Goal: Task Accomplishment & Management: Complete application form

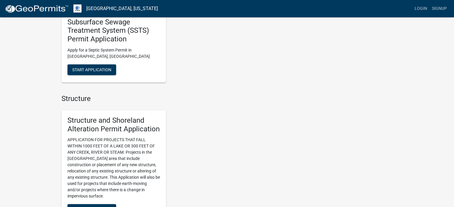
scroll to position [358, 0]
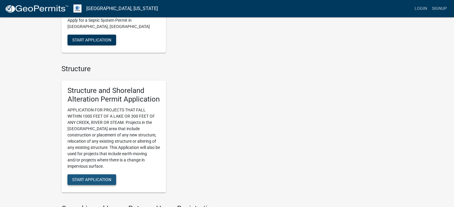
click at [92, 180] on span "Start Application" at bounding box center [91, 180] width 39 height 5
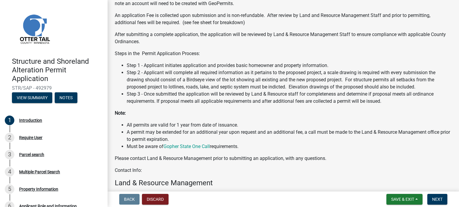
scroll to position [142, 0]
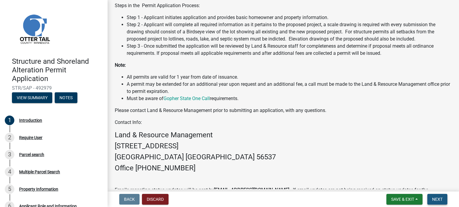
click at [439, 199] on span "Next" at bounding box center [437, 199] width 10 height 5
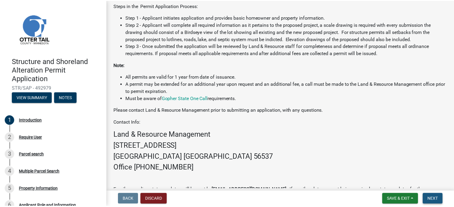
scroll to position [0, 0]
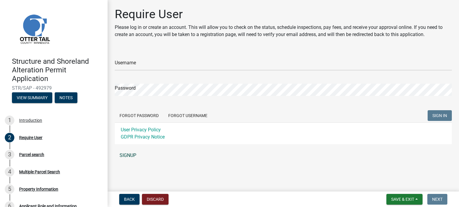
click at [130, 158] on link "SIGNUP" at bounding box center [283, 156] width 337 height 12
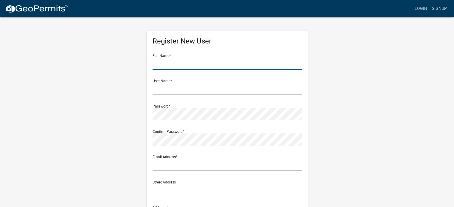
click at [168, 65] on input "text" at bounding box center [227, 64] width 149 height 12
type input "[PERSON_NAME]"
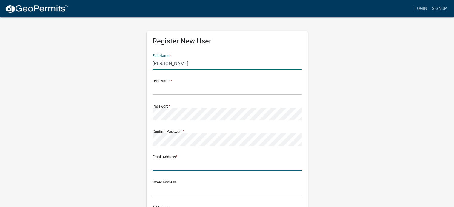
type input "[EMAIL_ADDRESS][DOMAIN_NAME]"
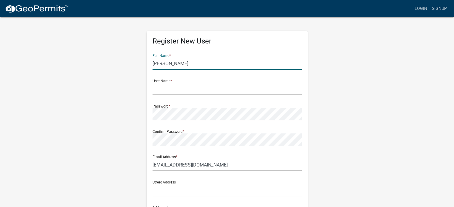
type input "[STREET_ADDRESS]"
type input "[PERSON_NAME]"
type input "MN"
type input "55354"
type input "6127350970"
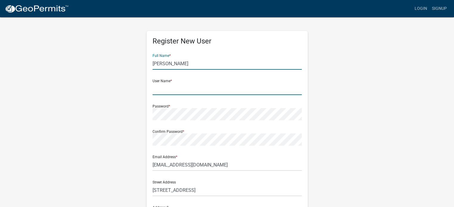
click at [164, 90] on input "text" at bounding box center [227, 89] width 149 height 12
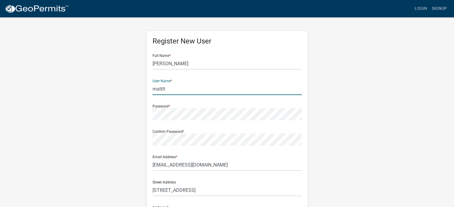
type input "mattlt"
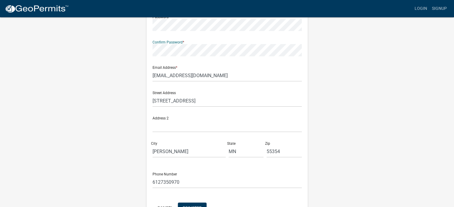
scroll to position [119, 0]
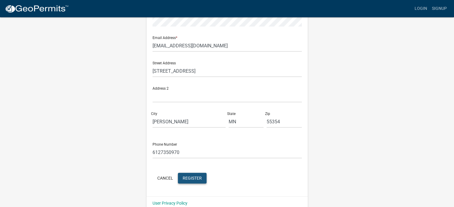
click at [189, 180] on span "Register" at bounding box center [192, 178] width 19 height 5
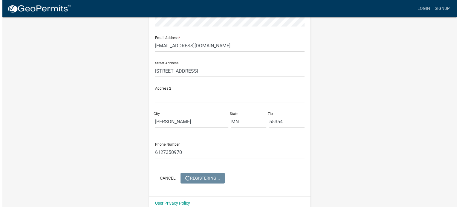
scroll to position [0, 0]
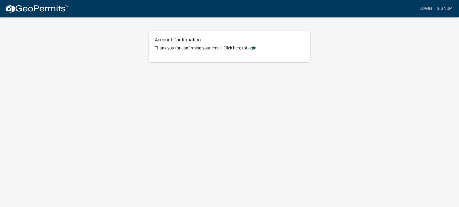
click at [250, 46] on link "Login" at bounding box center [251, 48] width 10 height 5
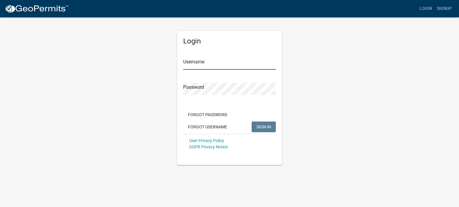
type input "mattlt"
click at [268, 129] on span "SIGN IN" at bounding box center [263, 126] width 15 height 5
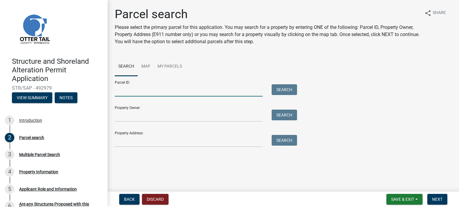
click at [120, 91] on input "Parcel ID:" at bounding box center [189, 90] width 148 height 12
paste input "13000170102002"
type input "13000170102002"
click at [285, 92] on button "Search" at bounding box center [283, 89] width 25 height 11
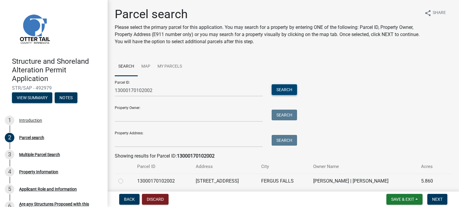
scroll to position [22, 0]
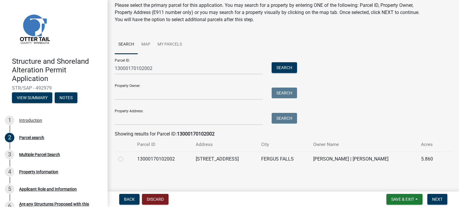
click at [125, 156] on label at bounding box center [125, 156] width 0 height 0
click at [125, 160] on input "radio" at bounding box center [127, 158] width 4 height 4
radio input "true"
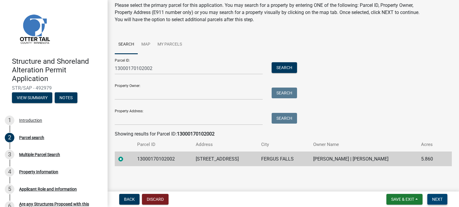
click at [436, 199] on span "Next" at bounding box center [437, 199] width 10 height 5
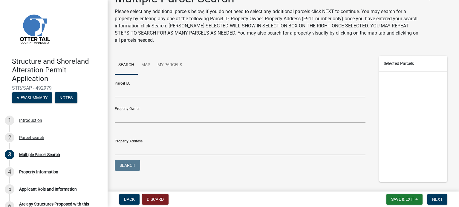
scroll to position [30, 0]
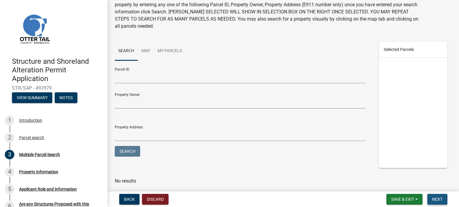
click at [438, 200] on span "Next" at bounding box center [437, 199] width 10 height 5
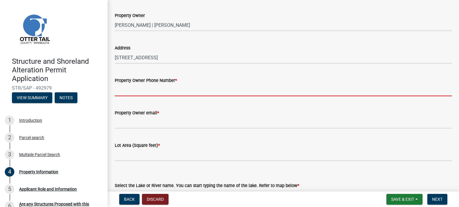
click at [128, 88] on input "Property Owner Phone Number *" at bounding box center [283, 90] width 337 height 12
type input "6127350970"
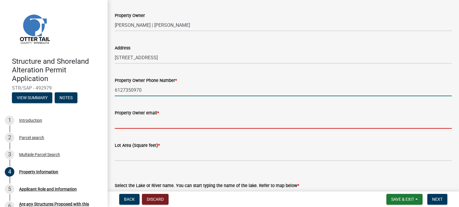
type input "[EMAIL_ADDRESS][DOMAIN_NAME]"
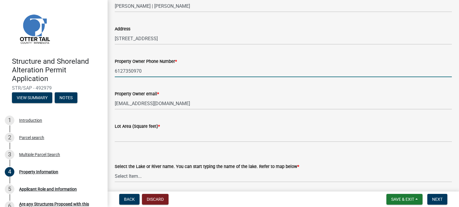
scroll to position [60, 0]
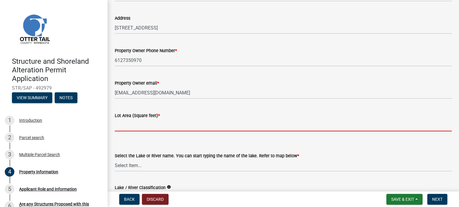
click at [129, 124] on input "text" at bounding box center [283, 125] width 337 height 12
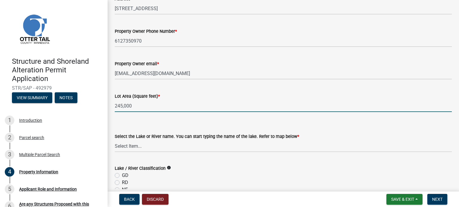
scroll to position [90, 0]
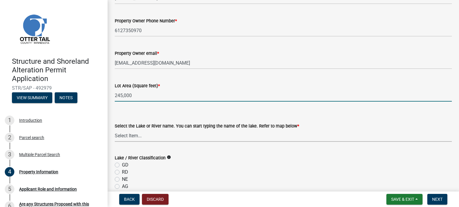
click at [129, 134] on select "Select Item... None Adley 56-031 Albert 56-118 Alfred 56-600 Alice 56-244 Alice…" at bounding box center [283, 136] width 337 height 12
type input "245000"
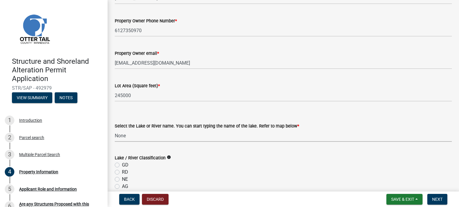
click at [115, 130] on select "Select Item... None Adley 56-031 Albert 56-118 Alfred 56-600 Alice 56-244 Alice…" at bounding box center [283, 136] width 337 height 12
select select "679accf3-3c3f-4c17-89be-d7005bde4cfb"
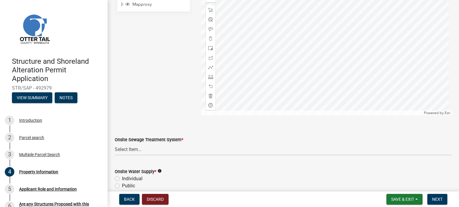
scroll to position [358, 0]
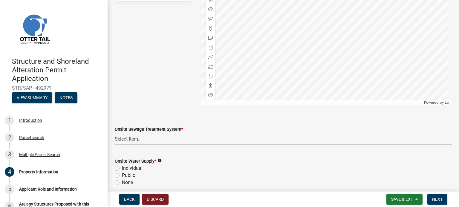
click at [139, 138] on select "Select Item... L&R Certificate of Compliance within 5yrs Compliance Inspection …" at bounding box center [283, 139] width 337 height 12
click at [115, 133] on select "Select Item... L&R Certificate of Compliance within 5yrs Compliance Inspection …" at bounding box center [283, 139] width 337 height 12
select select "91995f90-6606-463b-bec3-c5862f147548"
click at [122, 169] on label "Individual" at bounding box center [132, 168] width 21 height 7
click at [122, 169] on input "Individual" at bounding box center [124, 167] width 4 height 4
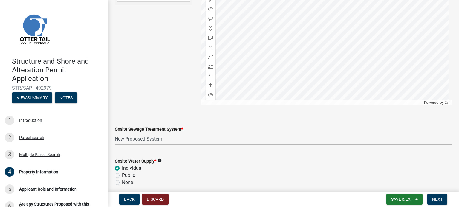
radio input "true"
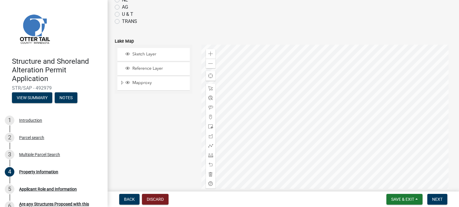
scroll to position [269, 0]
click at [136, 55] on span "Sketch Layer" at bounding box center [159, 54] width 57 height 5
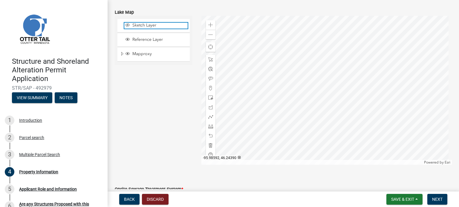
scroll to position [299, 0]
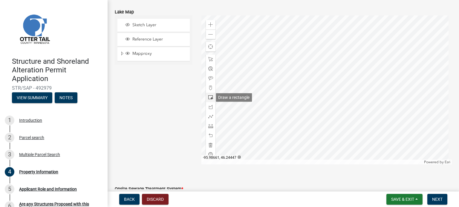
click at [210, 97] on span at bounding box center [210, 97] width 5 height 5
click at [328, 113] on div at bounding box center [326, 90] width 250 height 149
click at [208, 21] on div "Zoom in" at bounding box center [211, 25] width 10 height 10
click at [281, 105] on div at bounding box center [326, 90] width 250 height 149
click at [209, 100] on div at bounding box center [211, 98] width 10 height 10
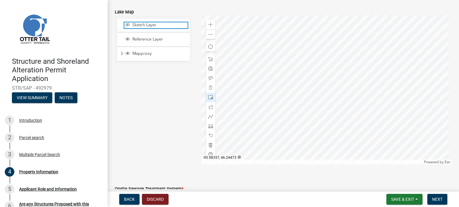
click at [138, 25] on span "Sketch Layer" at bounding box center [159, 24] width 57 height 5
click at [285, 117] on div at bounding box center [326, 90] width 250 height 149
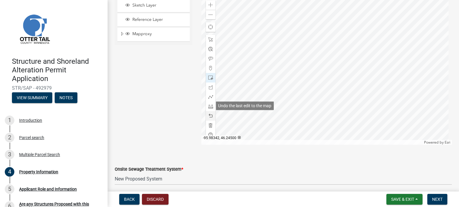
scroll to position [328, 0]
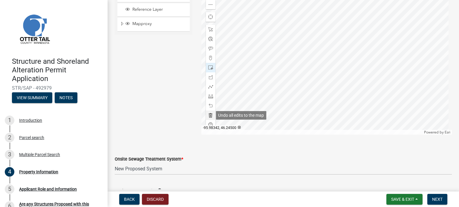
click at [208, 115] on span at bounding box center [210, 115] width 5 height 5
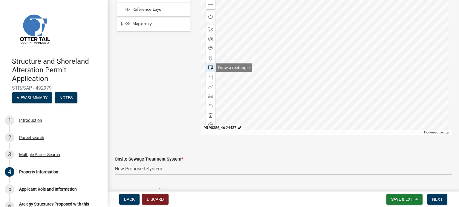
click at [208, 68] on span at bounding box center [210, 67] width 5 height 5
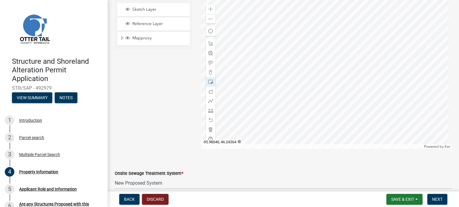
click at [327, 116] on div at bounding box center [326, 74] width 250 height 149
click at [209, 43] on span at bounding box center [210, 43] width 5 height 5
click at [315, 110] on div at bounding box center [326, 74] width 250 height 149
click at [314, 111] on div at bounding box center [326, 74] width 250 height 149
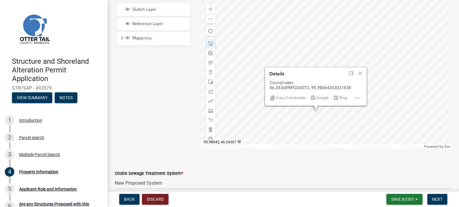
click at [327, 112] on div at bounding box center [326, 74] width 250 height 149
click at [209, 81] on span at bounding box center [210, 82] width 5 height 5
click at [342, 133] on div at bounding box center [326, 74] width 250 height 149
click at [359, 73] on span "Close" at bounding box center [359, 73] width 5 height 5
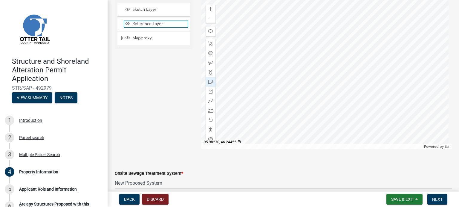
click at [142, 24] on span "Reference Layer" at bounding box center [159, 23] width 57 height 5
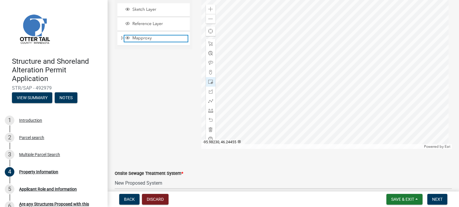
click at [140, 38] on span "Mapproxy" at bounding box center [159, 38] width 57 height 5
click at [121, 38] on span "Expand" at bounding box center [122, 39] width 5 height 6
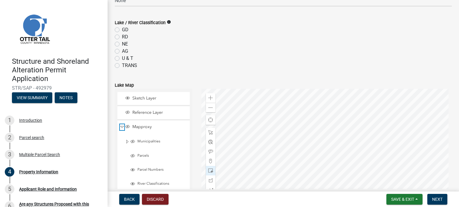
scroll to position [225, 0]
click at [121, 128] on span "Collapse" at bounding box center [122, 128] width 4 height 6
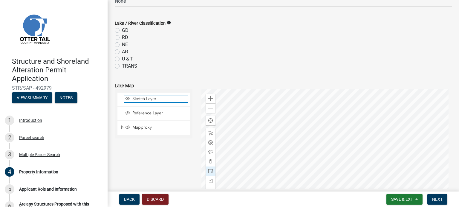
click at [143, 99] on span "Sketch Layer" at bounding box center [159, 98] width 57 height 5
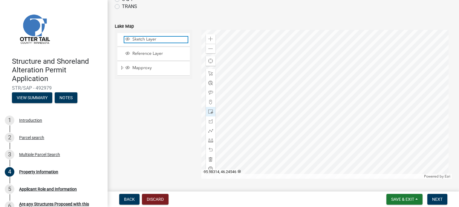
scroll to position [314, 0]
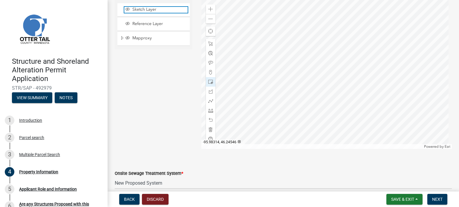
click at [136, 9] on span "Sketch Layer" at bounding box center [159, 9] width 57 height 5
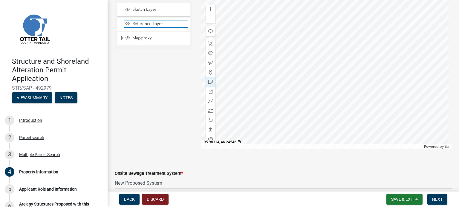
click at [136, 22] on span "Reference Layer" at bounding box center [159, 23] width 57 height 5
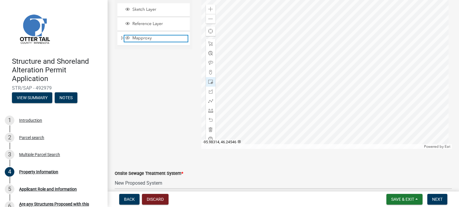
click at [133, 37] on span "Mapproxy" at bounding box center [159, 38] width 57 height 5
click at [122, 38] on span "Expand" at bounding box center [122, 39] width 5 height 6
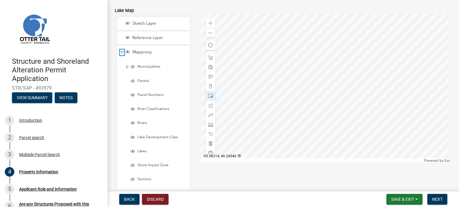
scroll to position [284, 0]
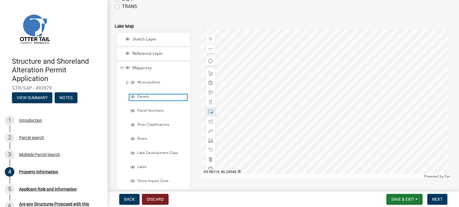
click at [131, 95] on span "Layer List" at bounding box center [132, 97] width 5 height 5
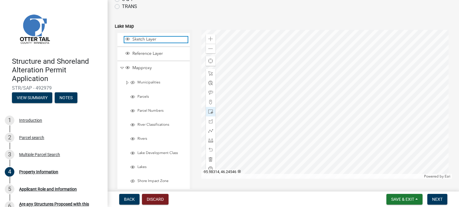
click at [136, 38] on span "Sketch Layer" at bounding box center [159, 39] width 57 height 5
click at [137, 39] on span "Sketch Layer" at bounding box center [159, 39] width 57 height 5
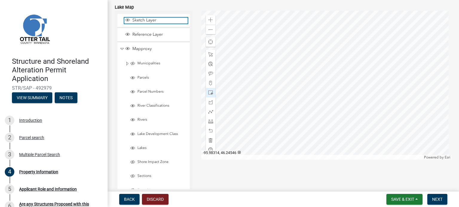
scroll to position [314, 0]
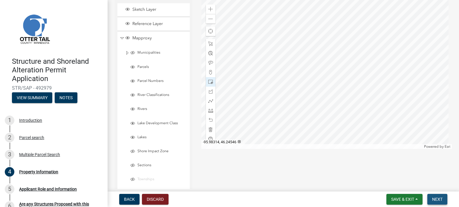
click at [439, 201] on span "Next" at bounding box center [437, 199] width 10 height 5
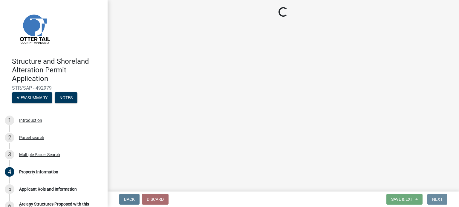
scroll to position [0, 0]
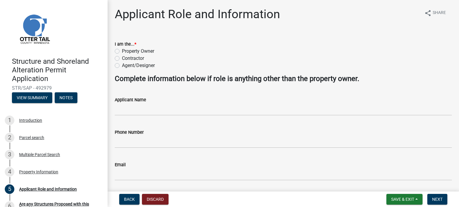
click at [122, 50] on label "Property Owner" at bounding box center [138, 51] width 32 height 7
click at [122, 50] on input "Property Owner" at bounding box center [124, 50] width 4 height 4
radio input "true"
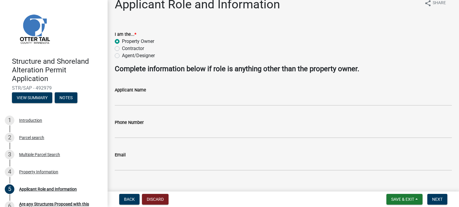
scroll to position [19, 0]
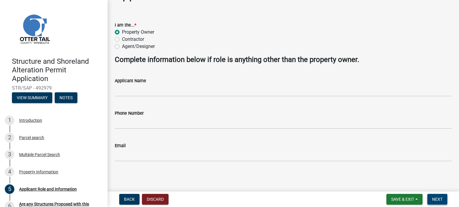
click at [441, 198] on span "Next" at bounding box center [437, 199] width 10 height 5
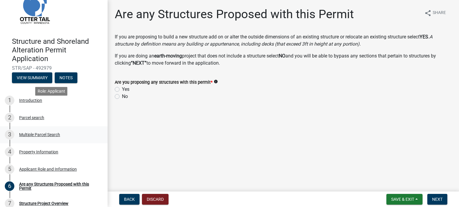
scroll to position [30, 0]
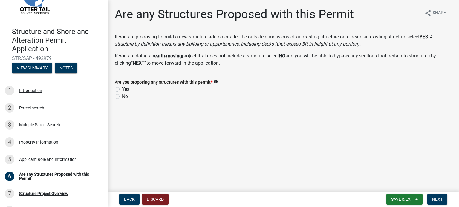
click at [122, 88] on label "Yes" at bounding box center [125, 89] width 7 height 7
click at [122, 88] on input "Yes" at bounding box center [124, 88] width 4 height 4
radio input "true"
click at [435, 200] on span "Next" at bounding box center [437, 199] width 10 height 5
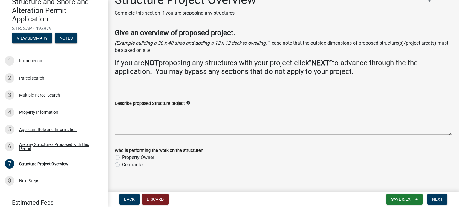
scroll to position [22, 0]
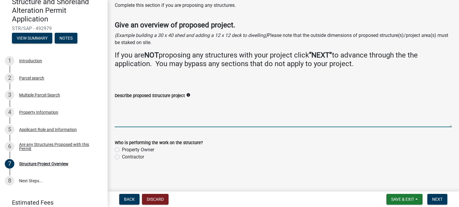
click at [132, 108] on textarea "Describe proposed Structure project" at bounding box center [283, 113] width 337 height 28
type textarea "Construction of basement and new home. Also proposed accessory (post frame) bui…"
click at [122, 151] on label "Property Owner" at bounding box center [138, 150] width 32 height 7
click at [122, 150] on input "Property Owner" at bounding box center [124, 149] width 4 height 4
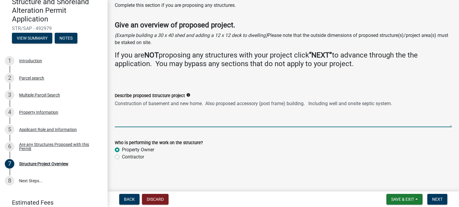
radio input "true"
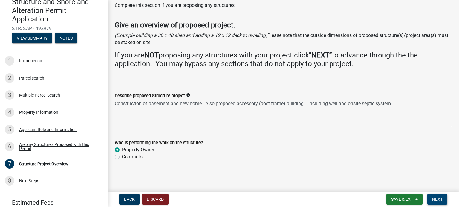
click at [437, 200] on span "Next" at bounding box center [437, 199] width 10 height 5
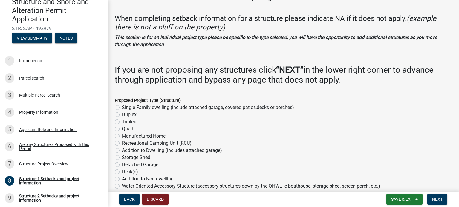
scroll to position [30, 0]
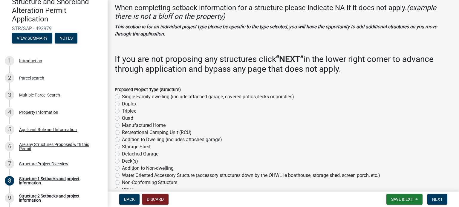
click at [122, 98] on label "Single Family dwelling (include attached garage, covered patios,decks or porche…" at bounding box center [208, 96] width 172 height 7
click at [122, 97] on input "Single Family dwelling (include attached garage, covered patios,decks or porche…" at bounding box center [124, 95] width 4 height 4
radio input "true"
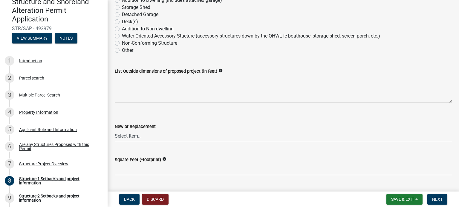
scroll to position [179, 0]
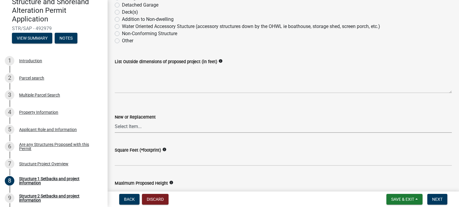
click at [146, 127] on select "Select Item... New Replacement" at bounding box center [283, 127] width 337 height 12
click at [115, 121] on select "Select Item... New Replacement" at bounding box center [283, 127] width 337 height 12
select select "c185e313-3403-4239-bd61-bb563c58a77a"
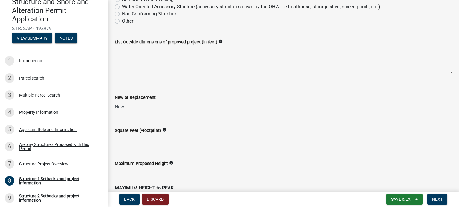
scroll to position [209, 0]
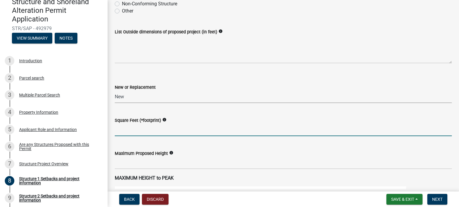
click at [124, 127] on input "text" at bounding box center [283, 130] width 337 height 12
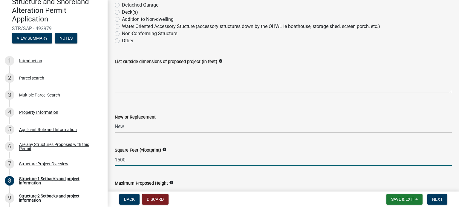
type input "1500"
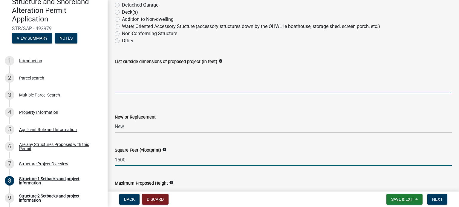
click at [123, 85] on textarea "List Outside dimensions of proposed project (in feet)" at bounding box center [283, 79] width 337 height 28
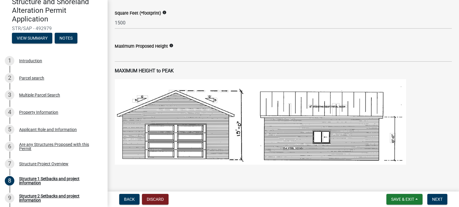
scroll to position [299, 0]
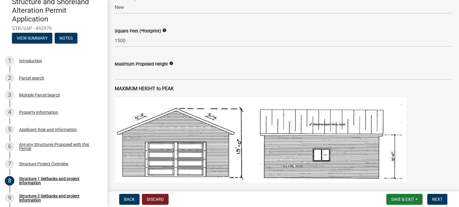
type textarea "home 30x50 approximate accessory building 30x50 approximate"
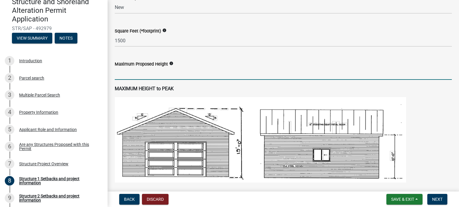
click at [127, 73] on input "text" at bounding box center [283, 74] width 337 height 12
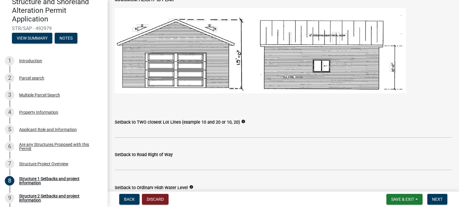
scroll to position [388, 0]
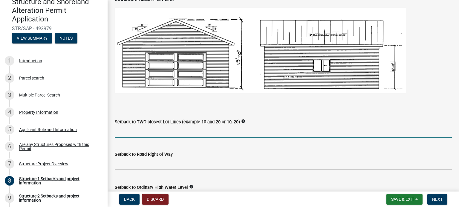
type input "15"
click at [128, 133] on input "Setback to TWO closest Lot Lines (example 10 and 20 or 10, 20)" at bounding box center [283, 132] width 337 height 12
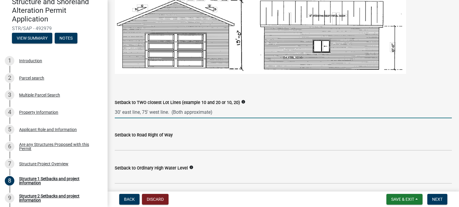
scroll to position [418, 0]
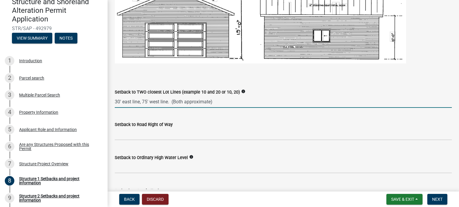
type input "30' east line, 75' west line. (Both approximate)"
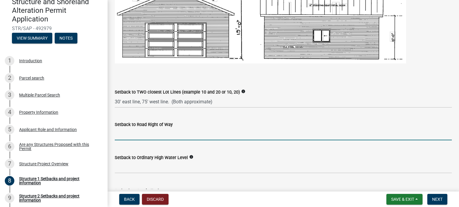
click at [122, 134] on input "text" at bounding box center [283, 134] width 337 height 12
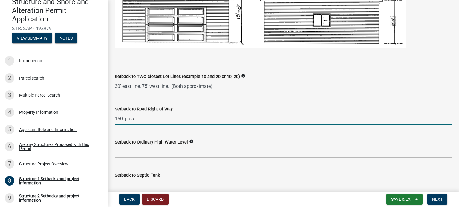
scroll to position [448, 0]
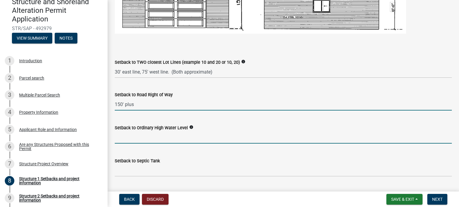
type input "150"
click at [125, 139] on input "text" at bounding box center [283, 138] width 337 height 12
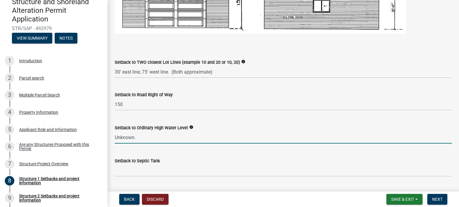
scroll to position [478, 0]
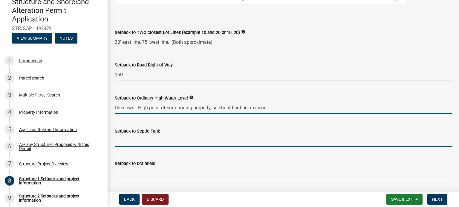
type input "0"
click at [141, 142] on input "Setback to Septic Tank" at bounding box center [283, 141] width 337 height 12
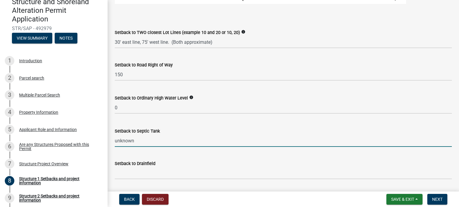
scroll to position [508, 0]
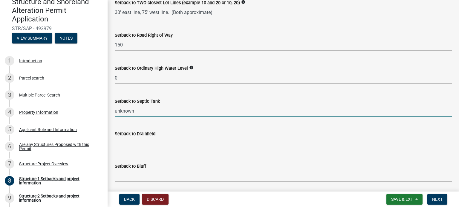
type input "unknown"
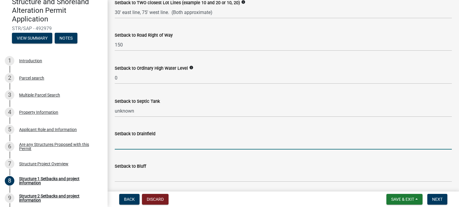
click at [126, 144] on input "Setback to Drainfield" at bounding box center [283, 144] width 337 height 12
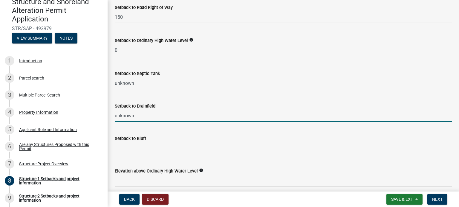
scroll to position [597, 0]
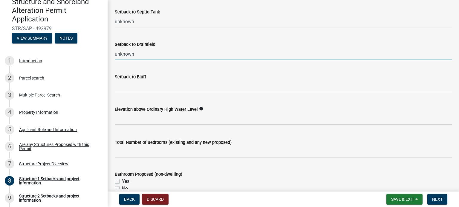
type input "unknown"
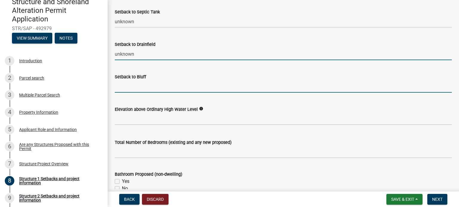
click at [126, 86] on input "Setback to Bluff" at bounding box center [283, 87] width 337 height 12
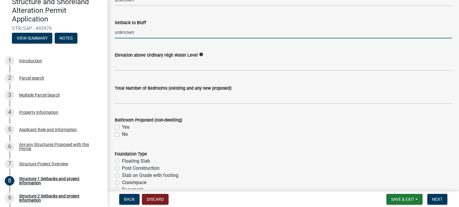
scroll to position [657, 0]
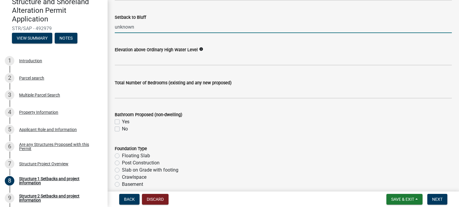
type input "unknown"
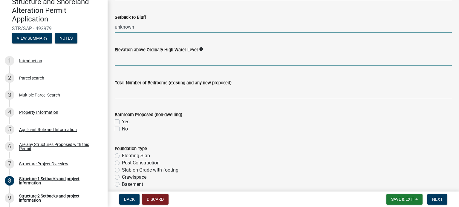
click at [123, 59] on input "text" at bounding box center [283, 59] width 337 height 12
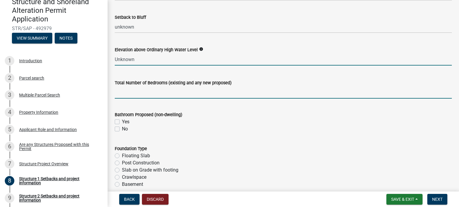
type input "0"
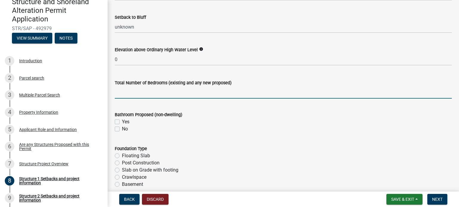
click at [152, 91] on input "text" at bounding box center [283, 93] width 337 height 12
type input "3"
click at [122, 121] on label "Yes" at bounding box center [125, 122] width 7 height 7
click at [122, 121] on input "Yes" at bounding box center [124, 121] width 4 height 4
checkbox input "true"
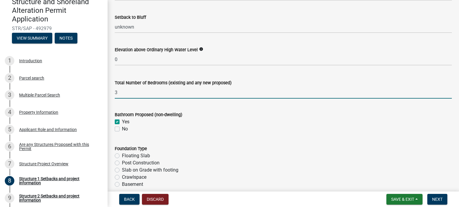
checkbox input "false"
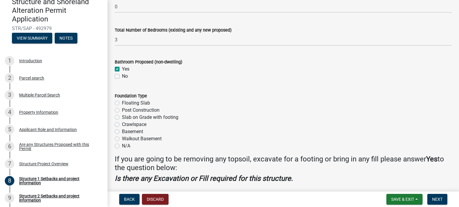
scroll to position [717, 0]
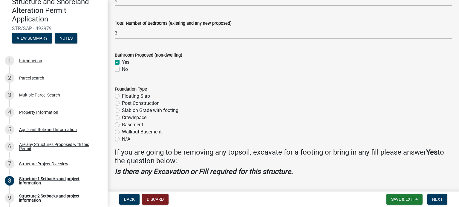
click at [122, 133] on label "Walkout Basement" at bounding box center [142, 132] width 40 height 7
click at [122, 133] on input "Walkout Basement" at bounding box center [124, 131] width 4 height 4
radio input "true"
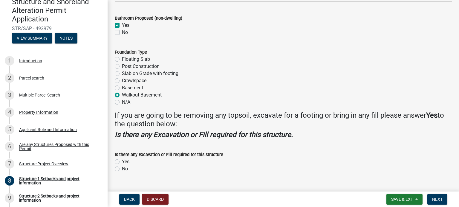
scroll to position [765, 0]
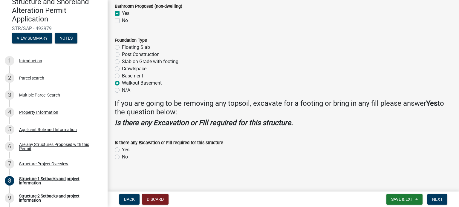
click at [122, 150] on label "Yes" at bounding box center [125, 150] width 7 height 7
click at [122, 150] on input "Yes" at bounding box center [124, 149] width 4 height 4
radio input "true"
click at [434, 198] on span "Next" at bounding box center [437, 199] width 10 height 5
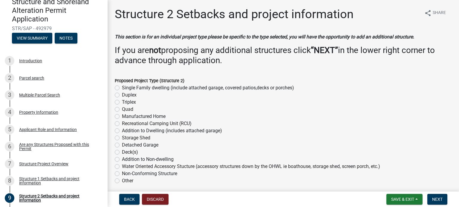
scroll to position [30, 0]
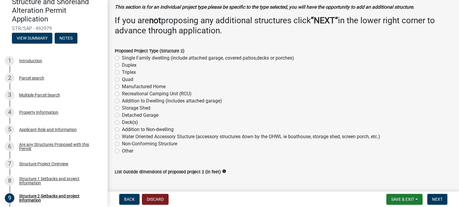
click at [122, 108] on label "Storage Shed" at bounding box center [136, 108] width 28 height 7
click at [122, 108] on input "Storage Shed" at bounding box center [124, 107] width 4 height 4
radio input "true"
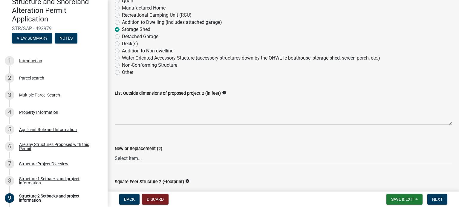
scroll to position [119, 0]
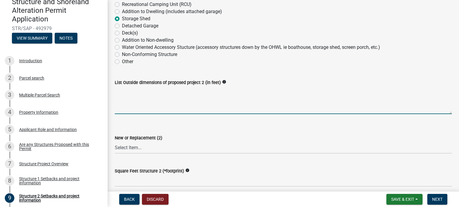
click at [130, 111] on textarea "List Outside dimensions of proposed project 2 (in feet)" at bounding box center [283, 100] width 337 height 28
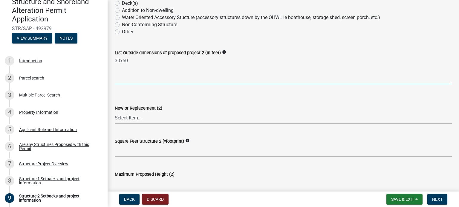
type textarea "30x50"
click at [132, 117] on select "Select Item... New Replacement" at bounding box center [283, 118] width 337 height 12
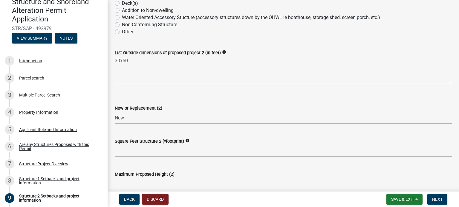
click at [115, 112] on select "Select Item... New Replacement" at bounding box center [283, 118] width 337 height 12
select select "c185e313-3403-4239-bd61-bb563c58a77a"
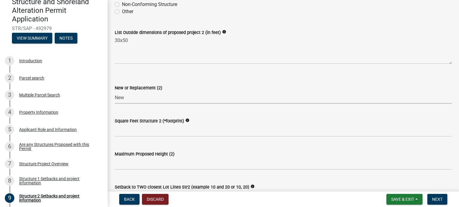
scroll to position [179, 0]
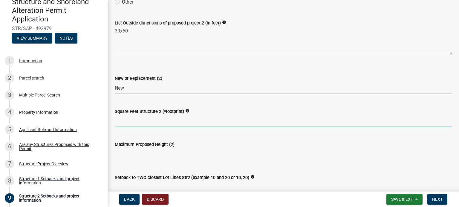
click at [130, 122] on input "text" at bounding box center [283, 121] width 337 height 12
type input "1500"
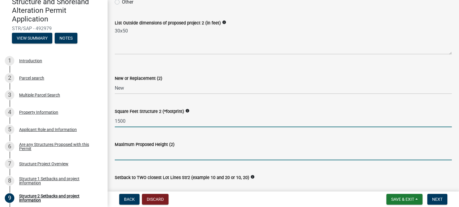
click at [131, 158] on input "text" at bounding box center [283, 154] width 337 height 12
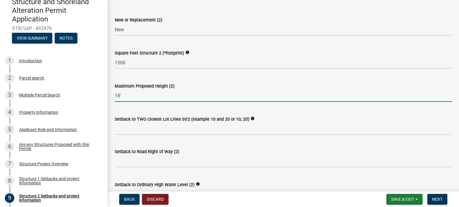
scroll to position [239, 0]
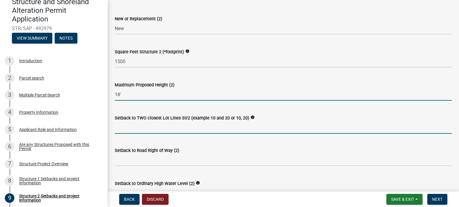
type input "18"
click at [124, 127] on input "Setback to TWO closest Lot Lines Str2 (example 10 and 20 or 10, 20)" at bounding box center [283, 128] width 337 height 12
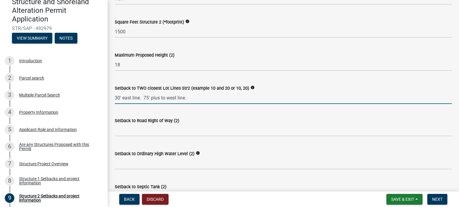
scroll to position [299, 0]
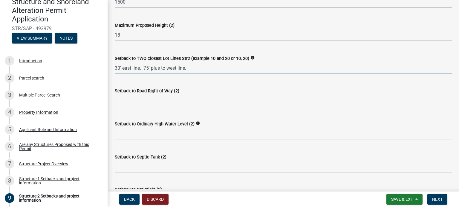
type input "30' east line. 75' plus to west line."
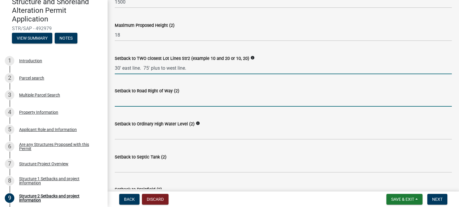
click at [133, 104] on input "text" at bounding box center [283, 101] width 337 height 12
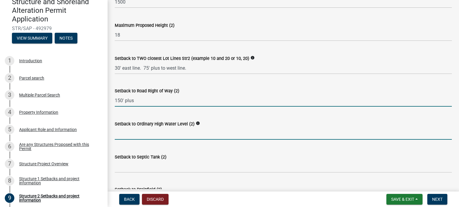
type input "150"
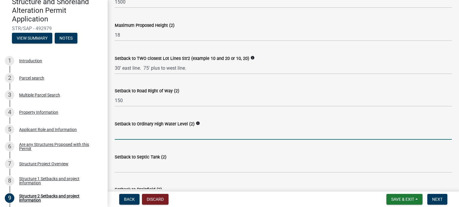
click at [134, 136] on input "text" at bounding box center [283, 134] width 337 height 12
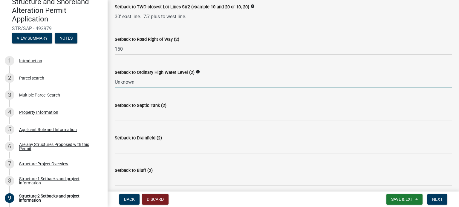
scroll to position [358, 0]
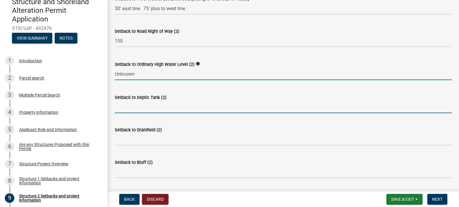
type input "0"
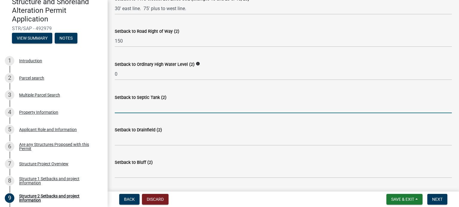
click at [124, 107] on input "Setback to Septic Tank (2)" at bounding box center [283, 107] width 337 height 12
type input "100' +"
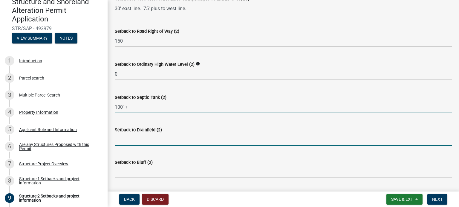
click at [129, 141] on input "Setback to Drainfield (2)" at bounding box center [283, 140] width 337 height 12
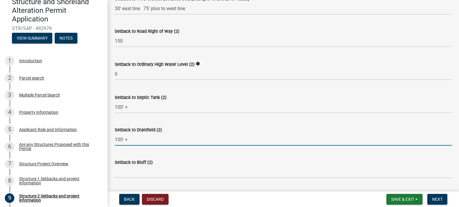
type input "100' +"
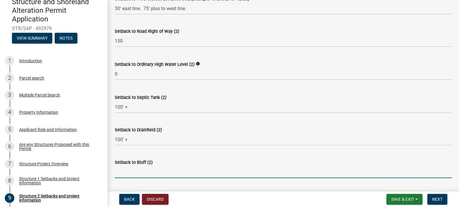
click at [129, 176] on input "Setback to Bluff (2)" at bounding box center [283, 172] width 337 height 12
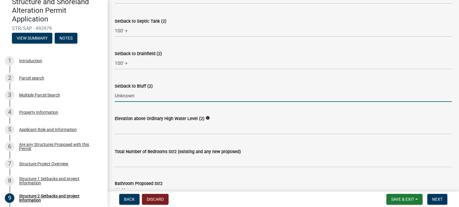
scroll to position [448, 0]
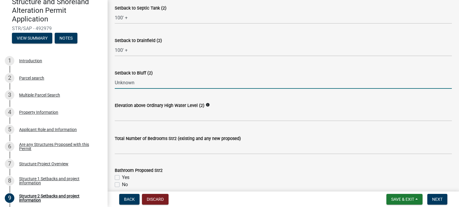
type input "Unknown"
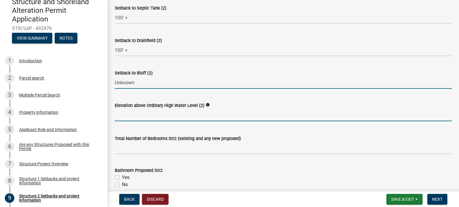
click at [133, 120] on input "text" at bounding box center [283, 115] width 337 height 12
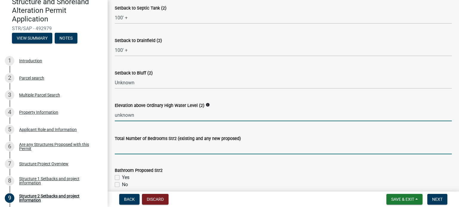
type input "0"
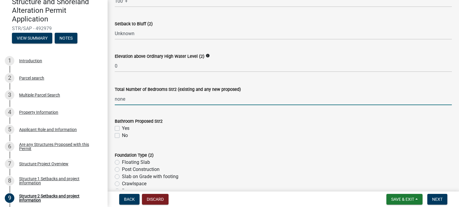
scroll to position [508, 0]
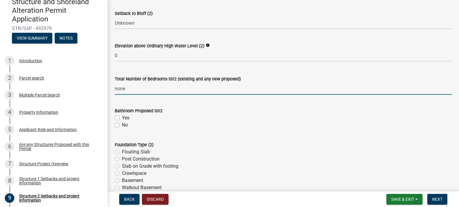
type input "0"
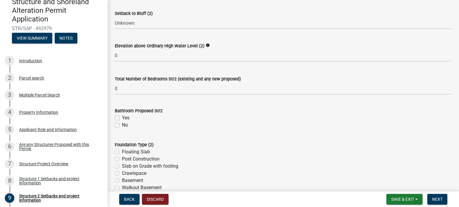
click at [122, 125] on label "No" at bounding box center [125, 125] width 6 height 7
click at [122, 125] on input "No" at bounding box center [124, 124] width 4 height 4
checkbox input "true"
checkbox input "false"
checkbox input "true"
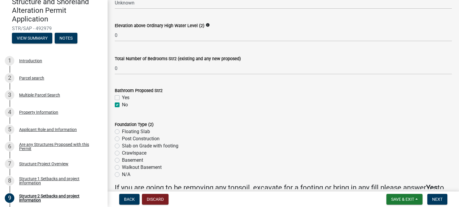
scroll to position [537, 0]
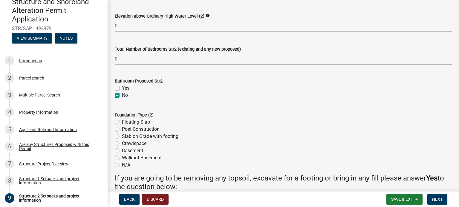
click at [122, 130] on label "Post Construction" at bounding box center [141, 129] width 38 height 7
click at [122, 130] on input "Post Construction" at bounding box center [124, 128] width 4 height 4
radio input "true"
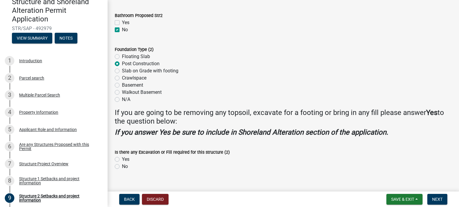
scroll to position [612, 0]
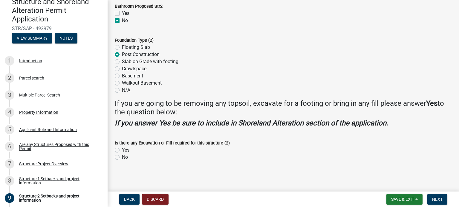
click at [122, 157] on label "No" at bounding box center [125, 157] width 6 height 7
click at [122, 157] on input "No" at bounding box center [124, 156] width 4 height 4
radio input "true"
click at [439, 199] on span "Next" at bounding box center [437, 199] width 10 height 5
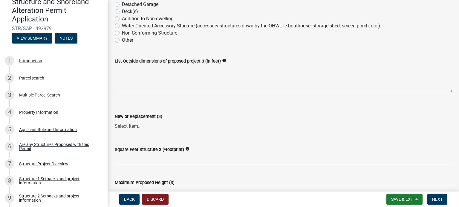
scroll to position [209, 0]
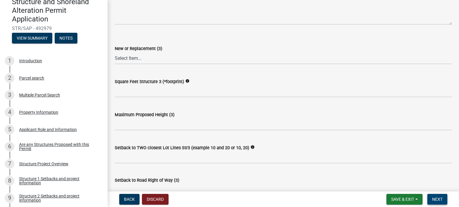
click at [435, 201] on span "Next" at bounding box center [437, 199] width 10 height 5
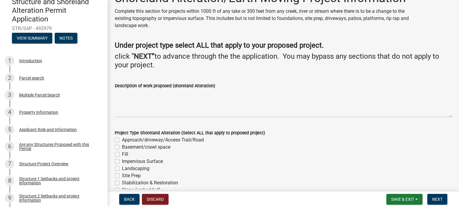
scroll to position [60, 0]
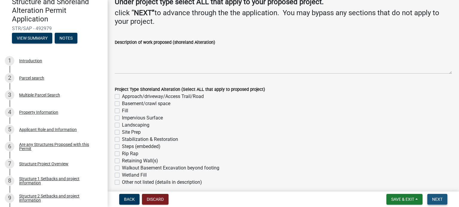
click at [438, 199] on span "Next" at bounding box center [437, 199] width 10 height 5
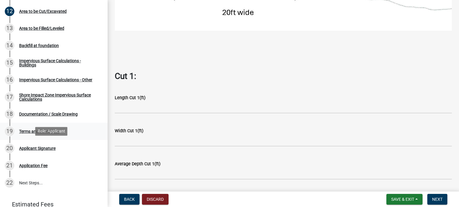
scroll to position [269, 0]
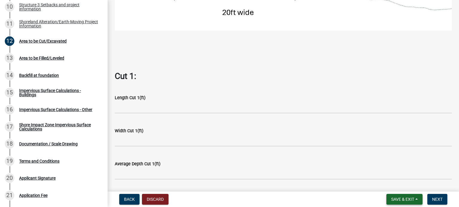
click at [400, 197] on span "Save & Exit" at bounding box center [402, 199] width 23 height 5
click at [388, 170] on button "Save" at bounding box center [398, 170] width 48 height 14
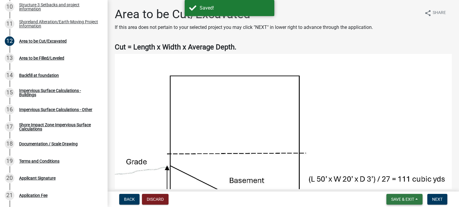
click at [402, 202] on span "Save & Exit" at bounding box center [402, 199] width 23 height 5
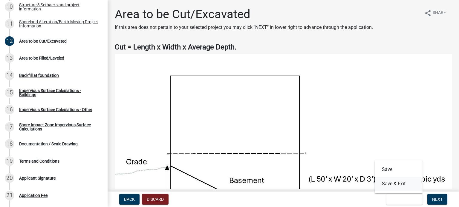
click at [390, 183] on button "Save & Exit" at bounding box center [398, 184] width 48 height 14
